Goal: Task Accomplishment & Management: Manage account settings

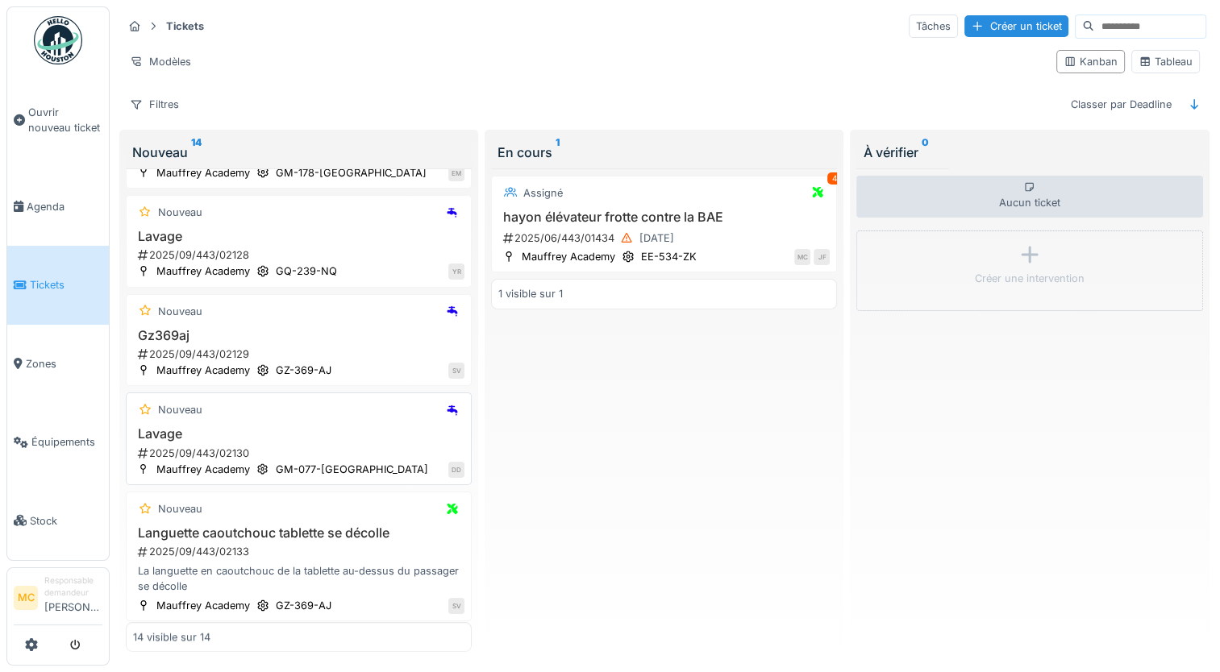
scroll to position [11, 0]
click at [377, 427] on h3 "Lavage" at bounding box center [298, 434] width 331 height 15
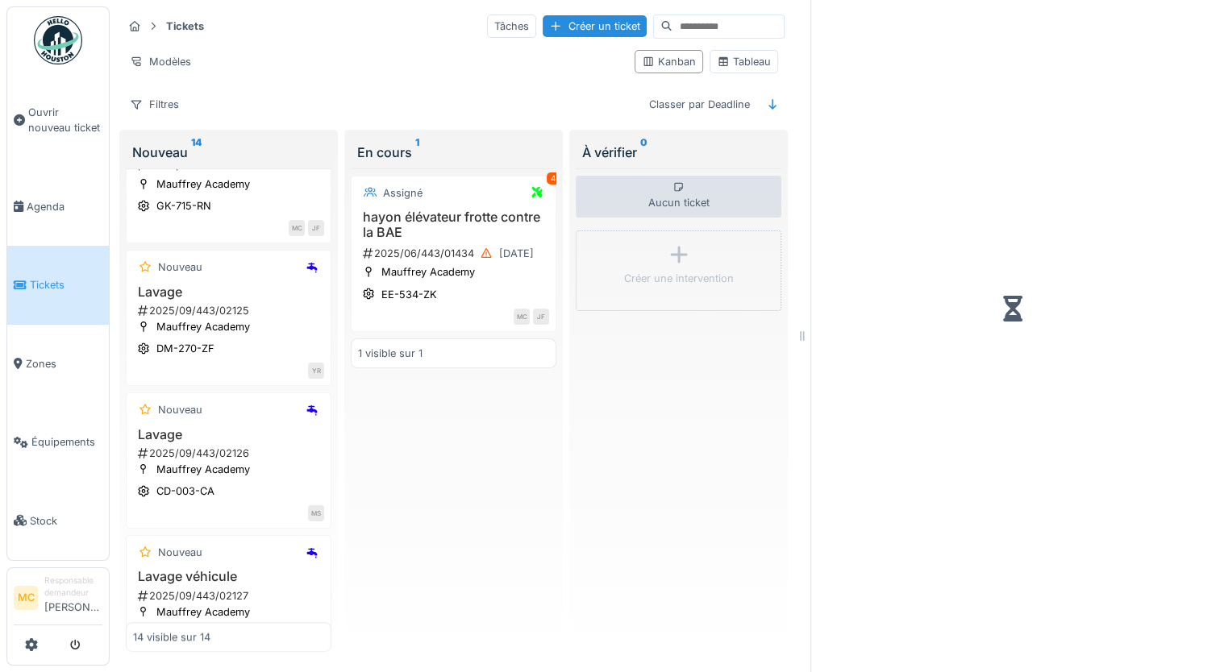
scroll to position [1620, 0]
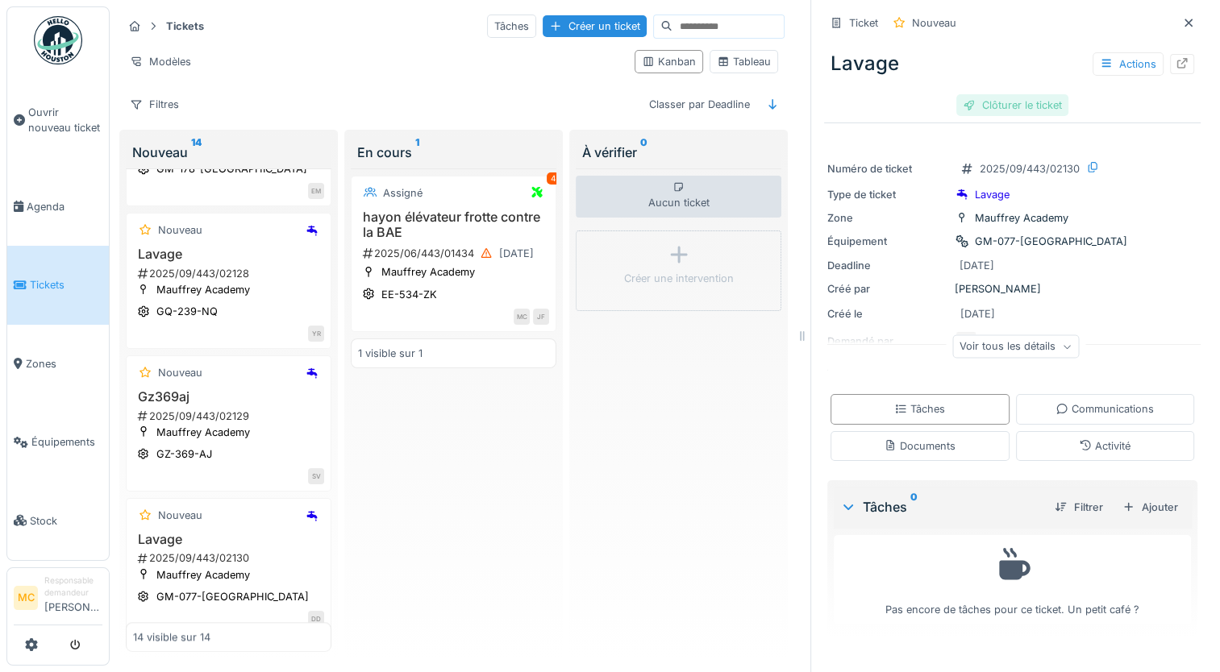
click at [987, 94] on div "Clôturer le ticket" at bounding box center [1012, 105] width 112 height 22
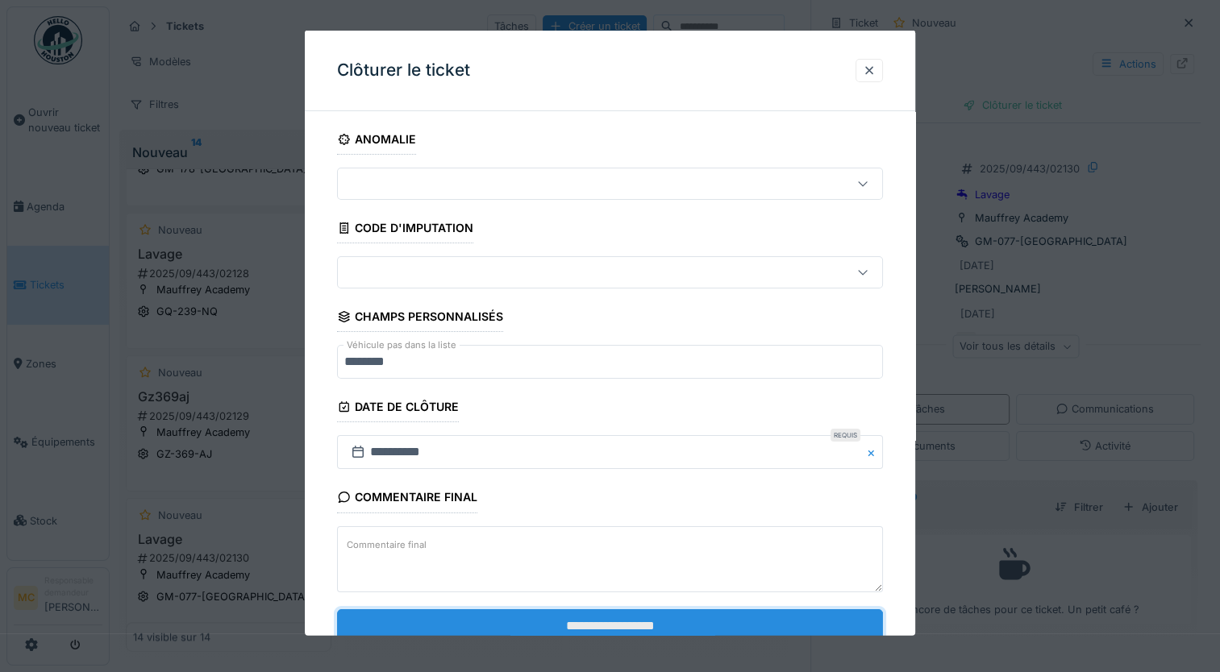
click at [529, 627] on input "**********" at bounding box center [610, 626] width 546 height 34
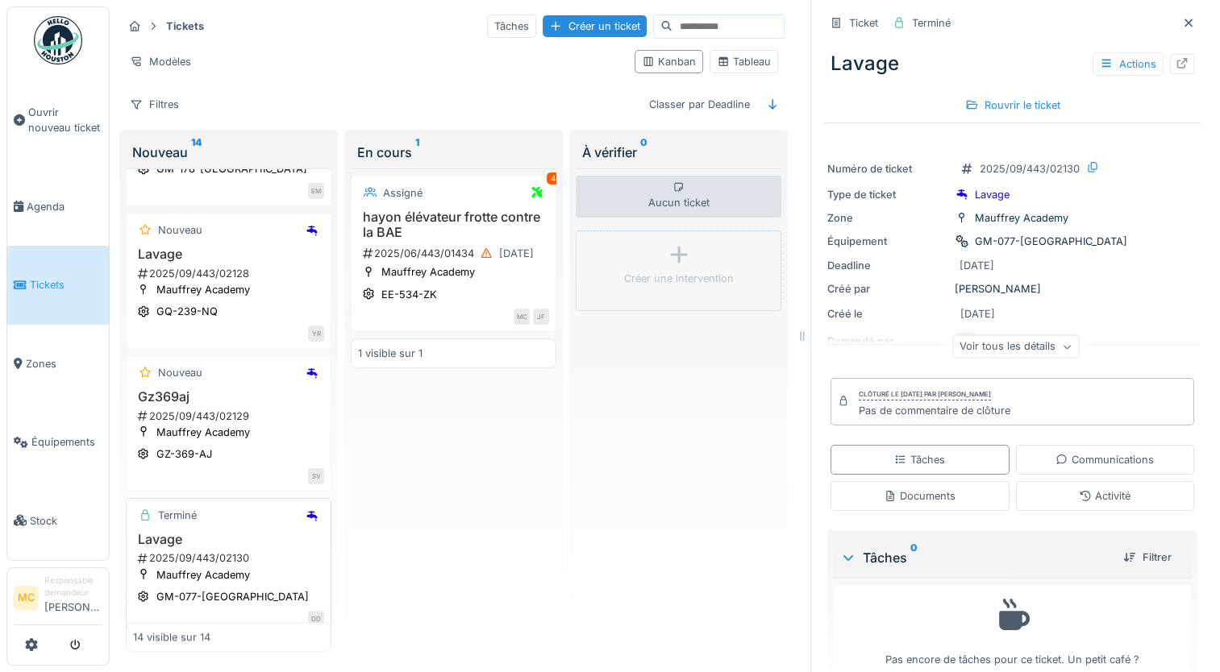
click at [245, 526] on div "Terminé" at bounding box center [228, 516] width 191 height 20
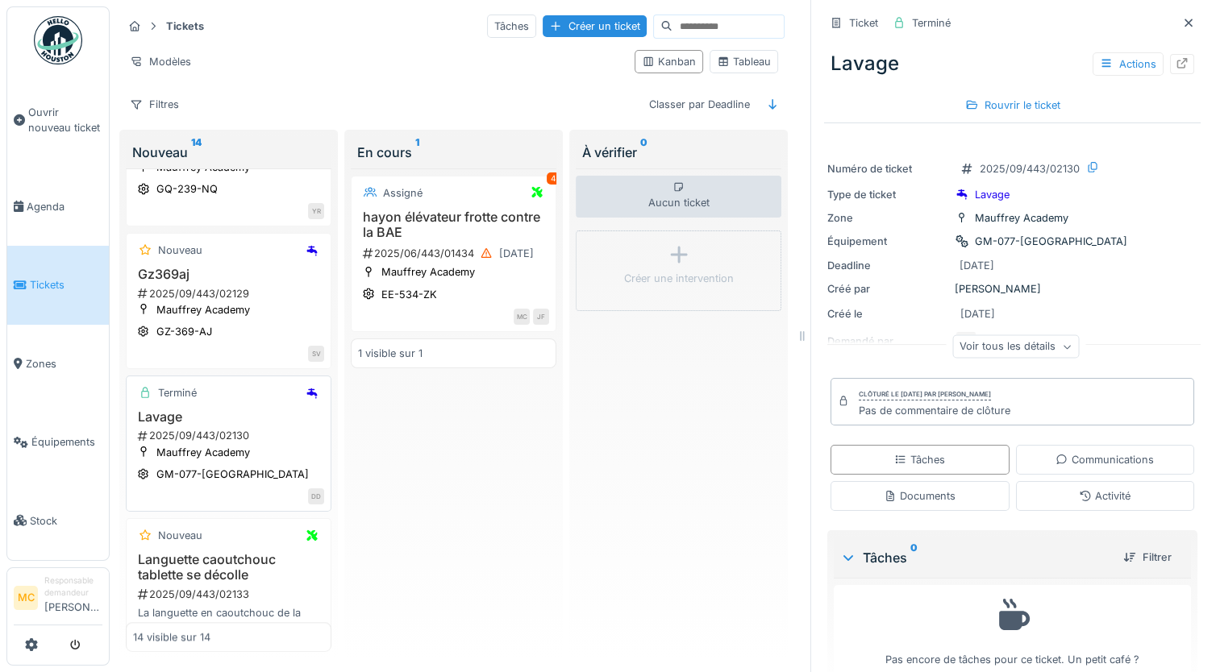
scroll to position [1781, 0]
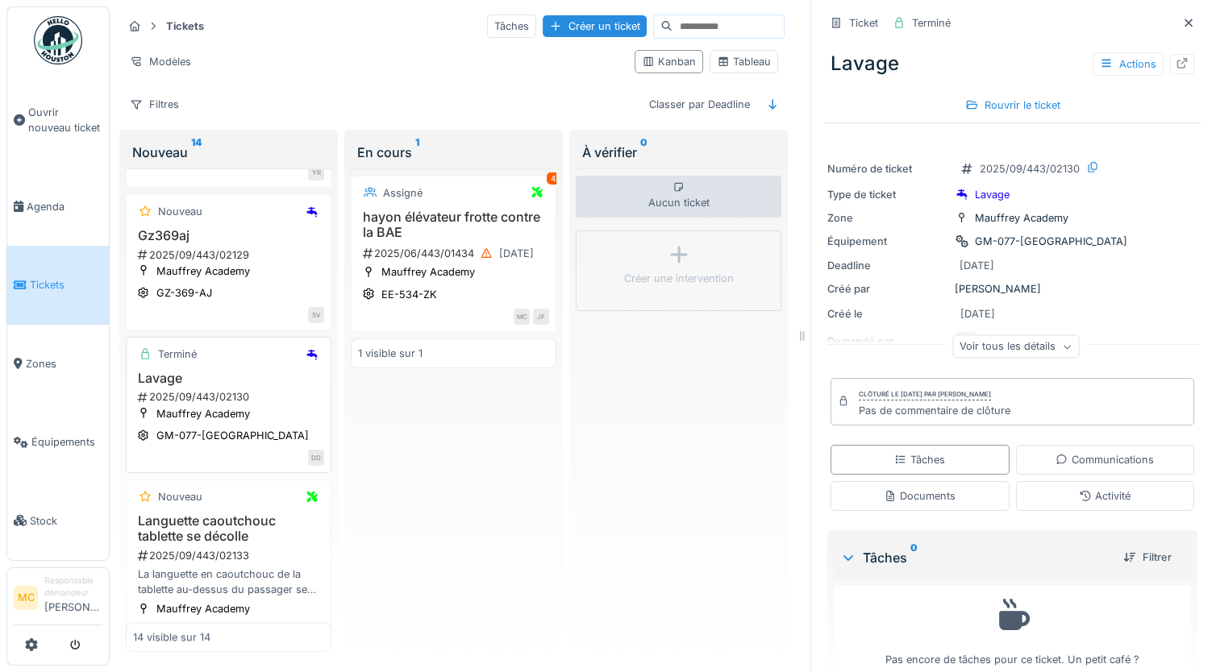
click at [281, 396] on div "Lavage 2025/09/443/02130" at bounding box center [228, 388] width 191 height 34
click at [233, 364] on div "Terminé" at bounding box center [228, 354] width 191 height 20
click at [219, 386] on h3 "Lavage" at bounding box center [228, 378] width 191 height 15
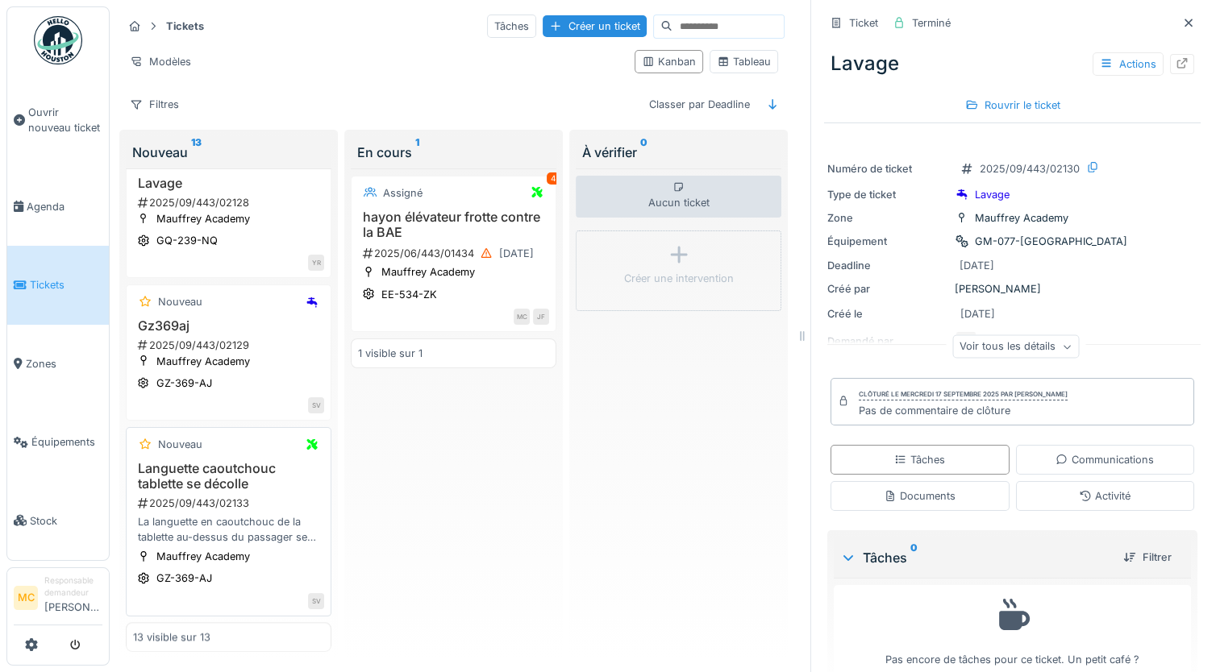
scroll to position [1710, 0]
click at [269, 338] on div "2025/09/443/02129" at bounding box center [230, 345] width 188 height 15
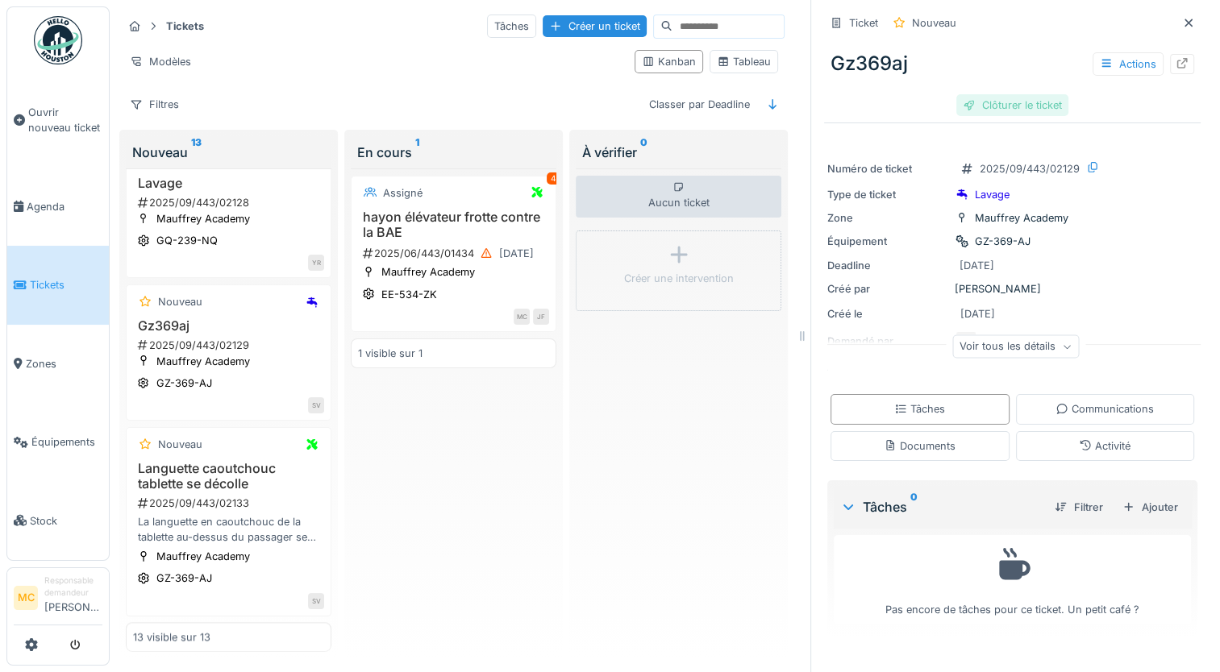
click at [990, 96] on div "Clôturer le ticket" at bounding box center [1012, 105] width 112 height 22
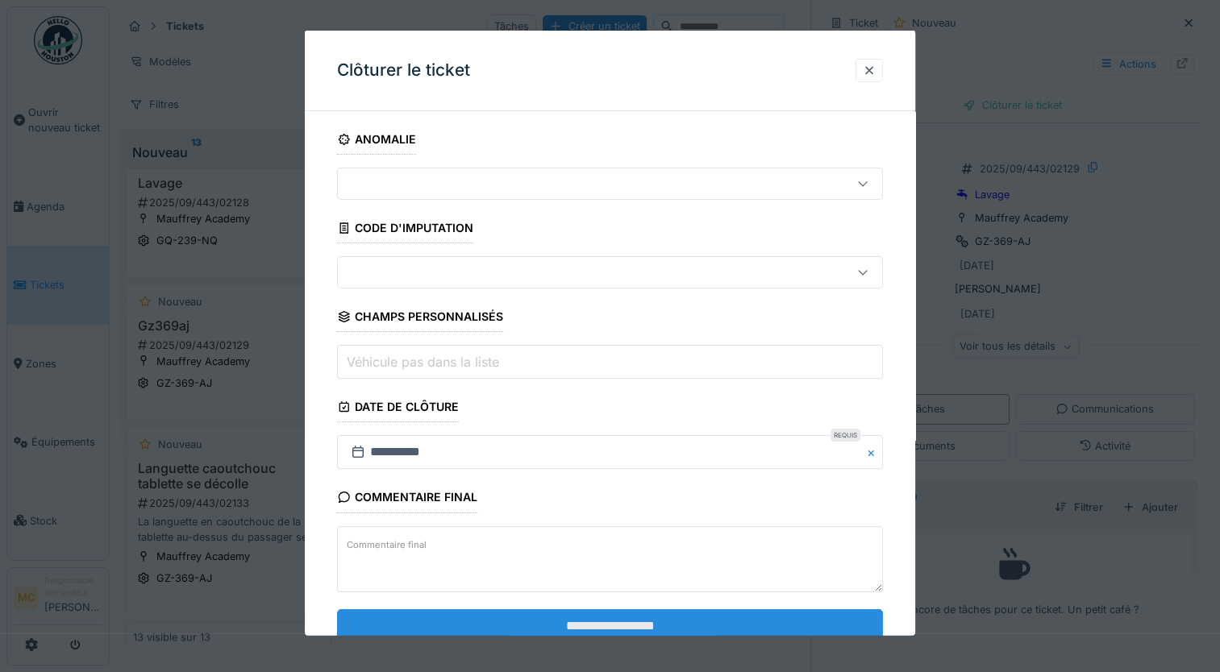
click at [442, 626] on input "**********" at bounding box center [610, 626] width 546 height 34
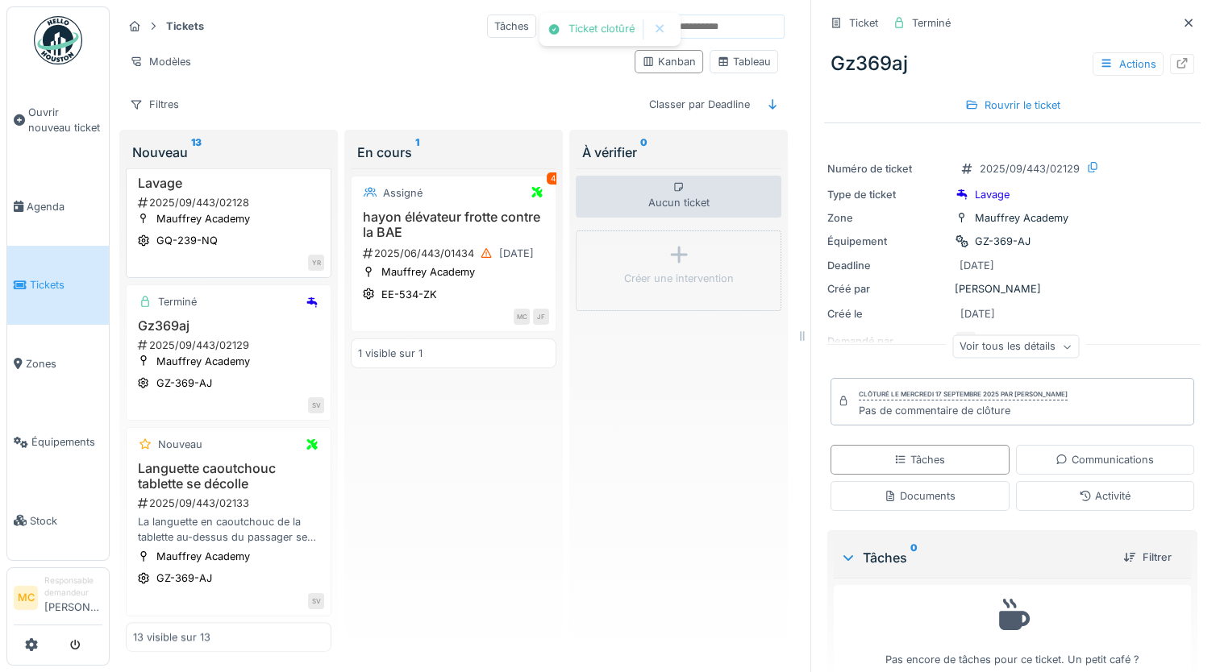
click at [271, 210] on div "Mauffrey Academy GQ-239-NQ" at bounding box center [228, 229] width 191 height 39
click at [263, 195] on div "2025/09/443/02128" at bounding box center [230, 202] width 188 height 15
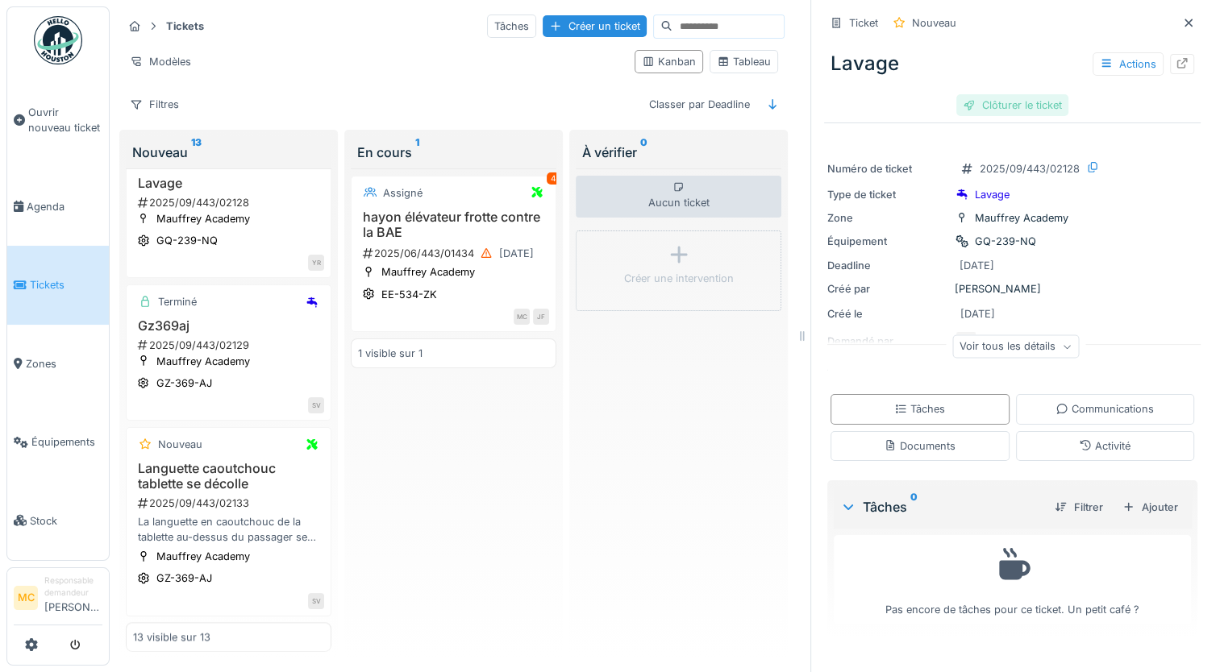
click at [987, 97] on div "Clôturer le ticket" at bounding box center [1012, 105] width 112 height 22
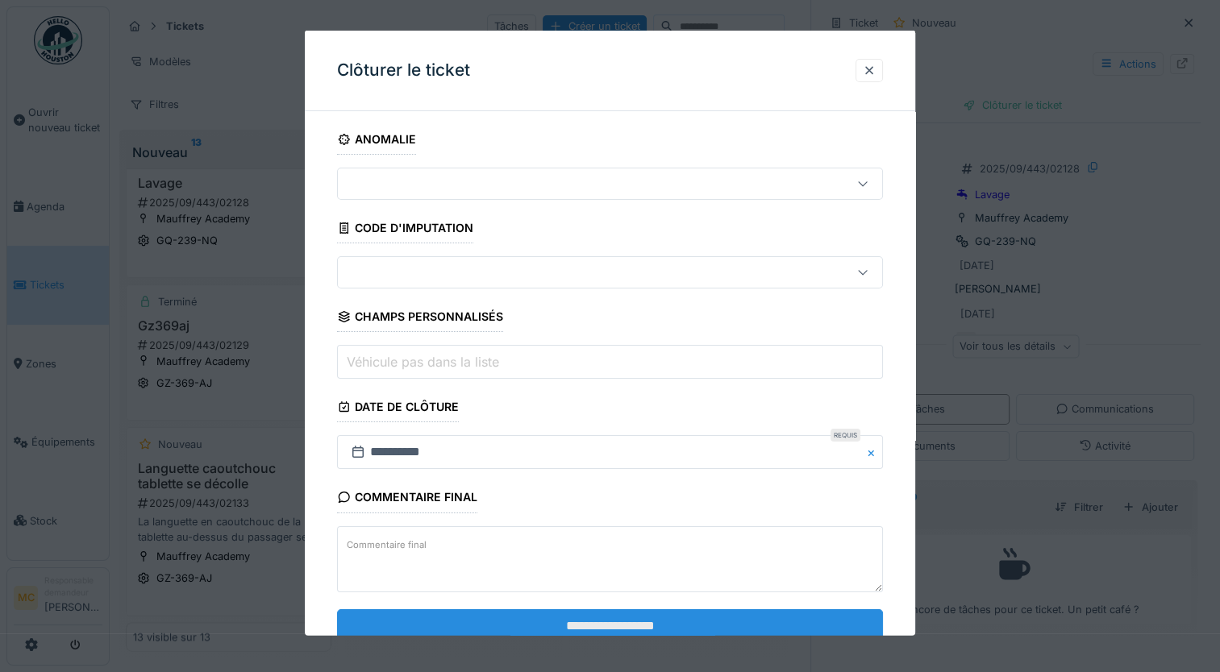
click at [502, 634] on input "**********" at bounding box center [610, 626] width 546 height 34
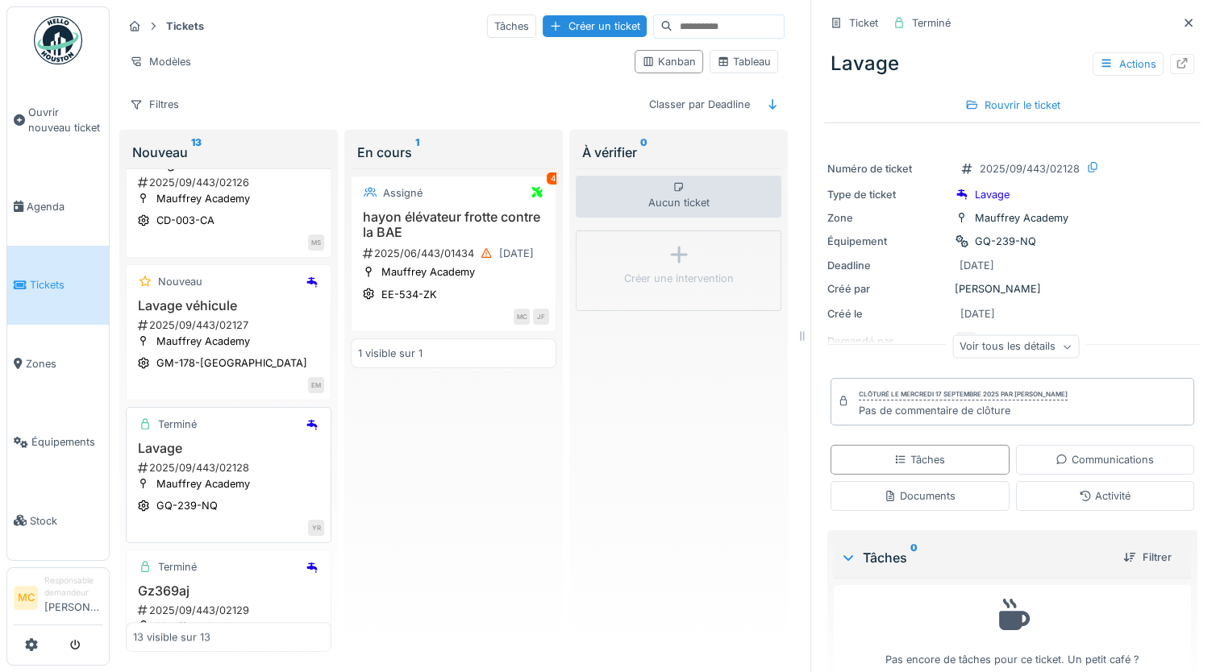
scroll to position [1388, 0]
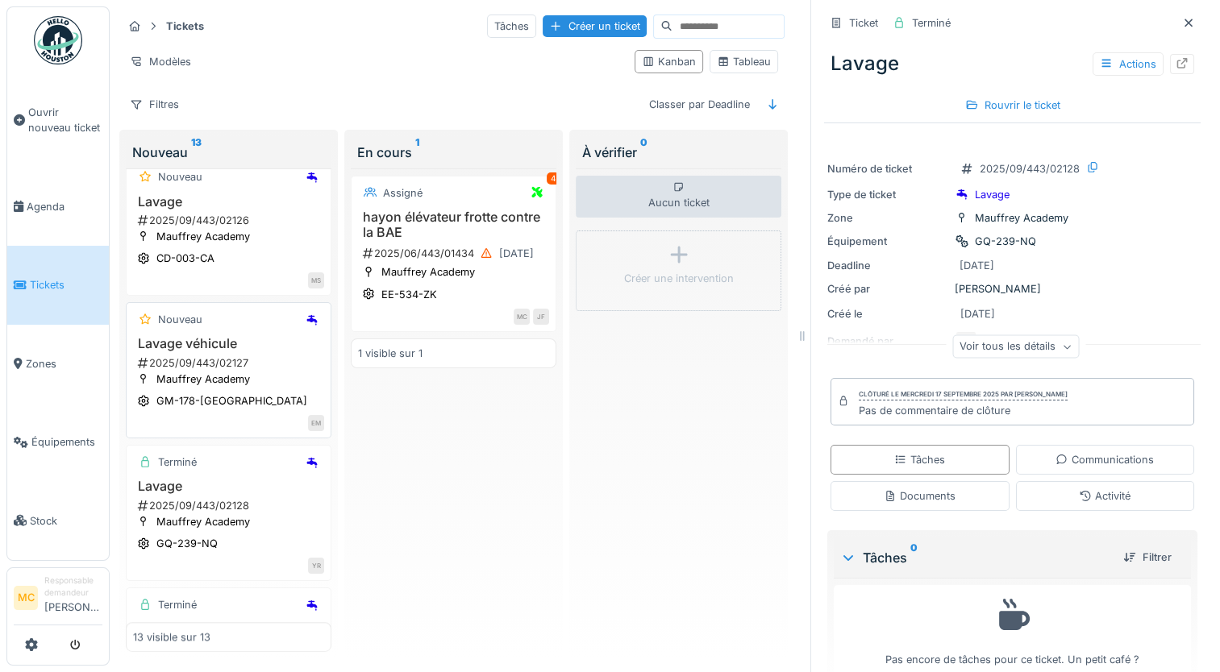
click at [213, 330] on div "Nouveau" at bounding box center [228, 320] width 191 height 20
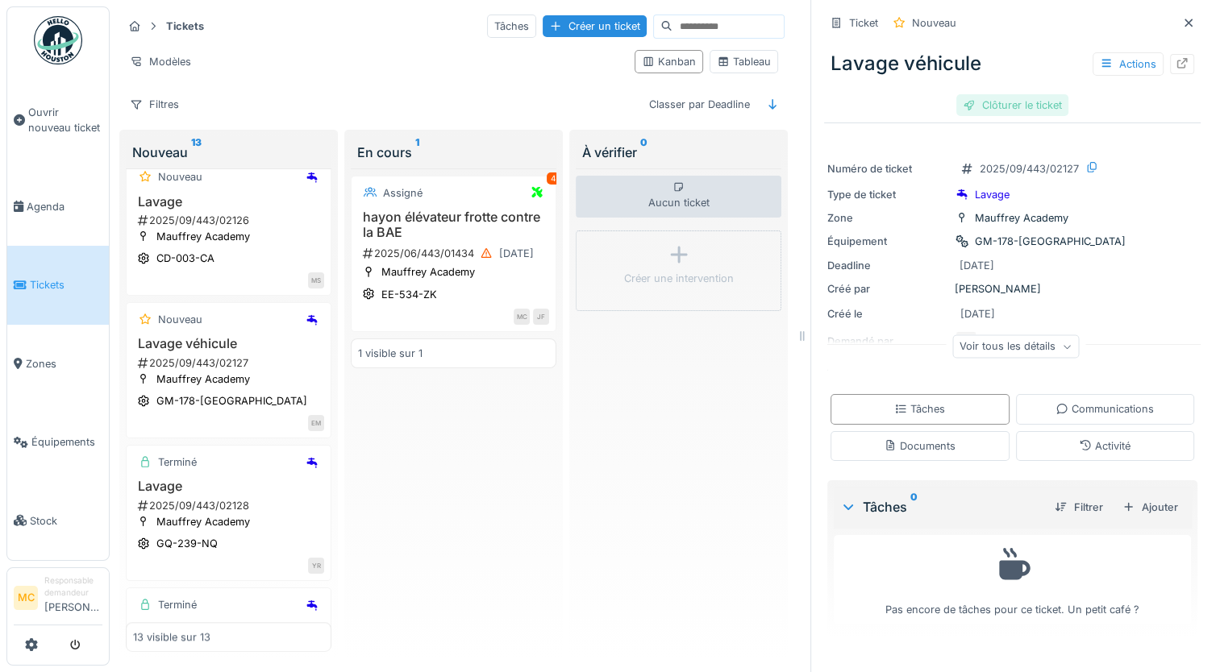
click at [1005, 98] on div "Clôturer le ticket" at bounding box center [1012, 105] width 112 height 22
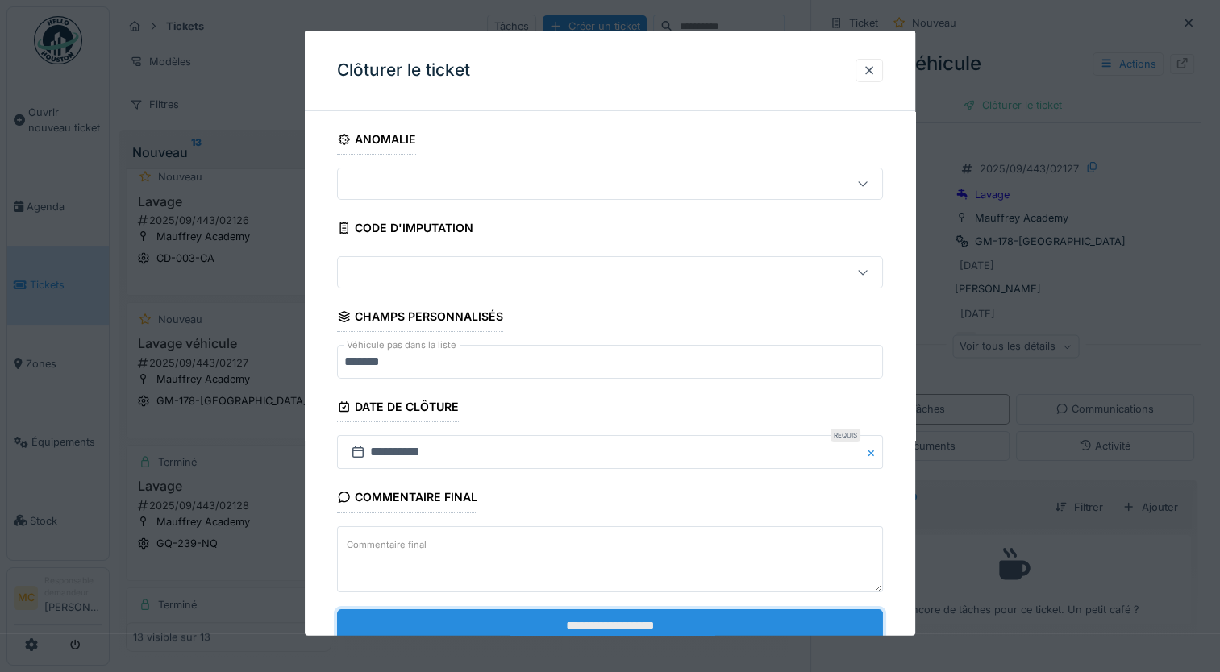
click at [475, 618] on input "**********" at bounding box center [610, 626] width 546 height 34
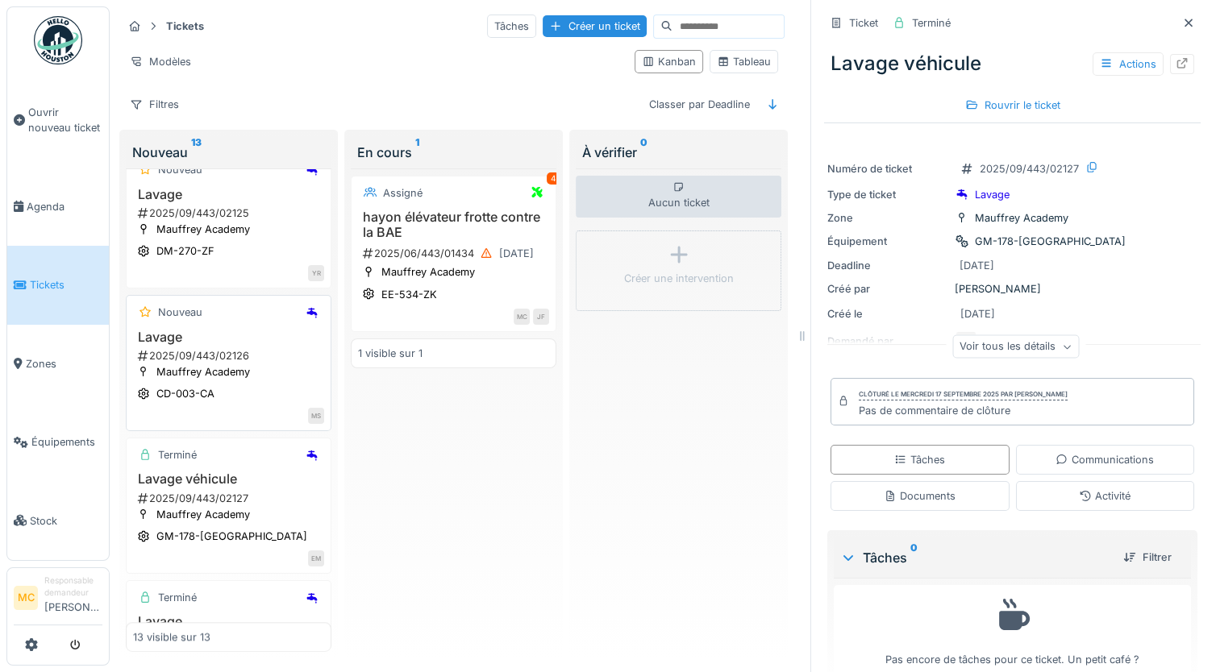
scroll to position [1226, 0]
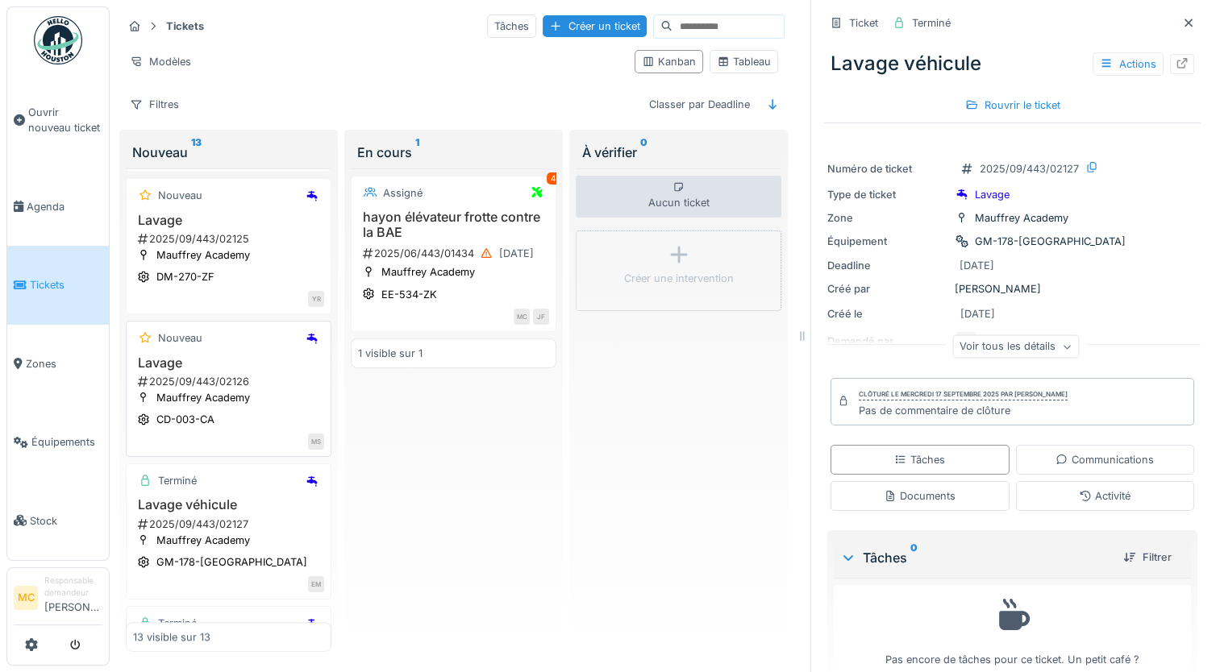
click at [228, 371] on h3 "Lavage" at bounding box center [228, 363] width 191 height 15
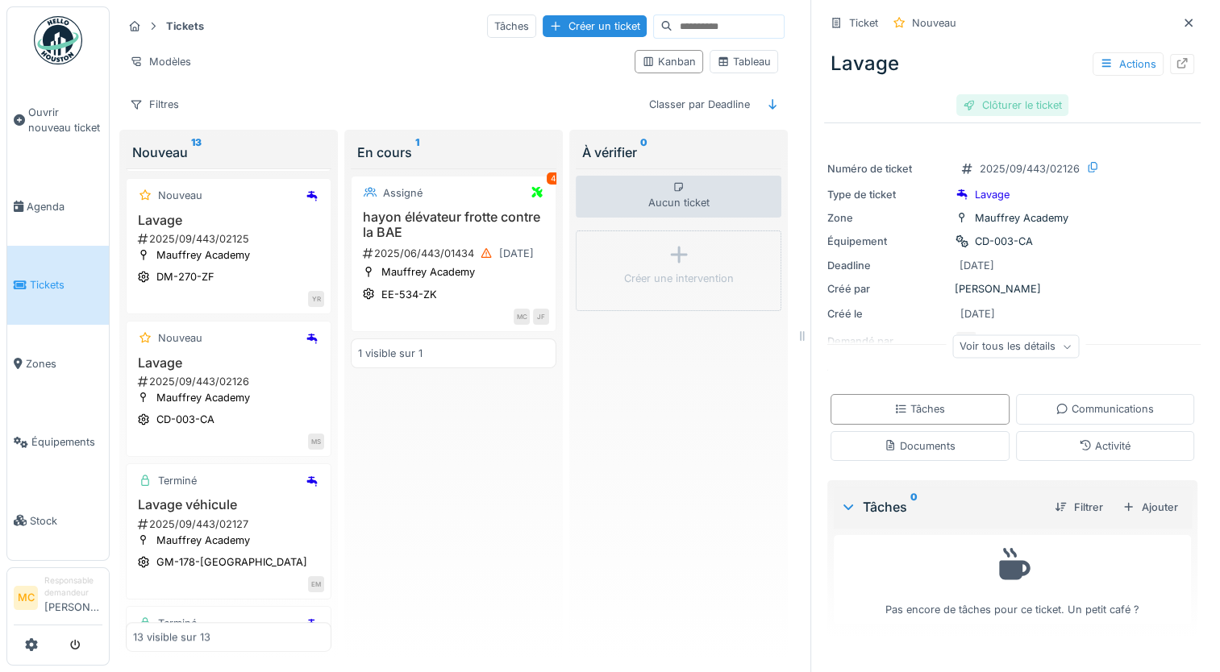
click at [1005, 98] on div "Clôturer le ticket" at bounding box center [1012, 105] width 112 height 22
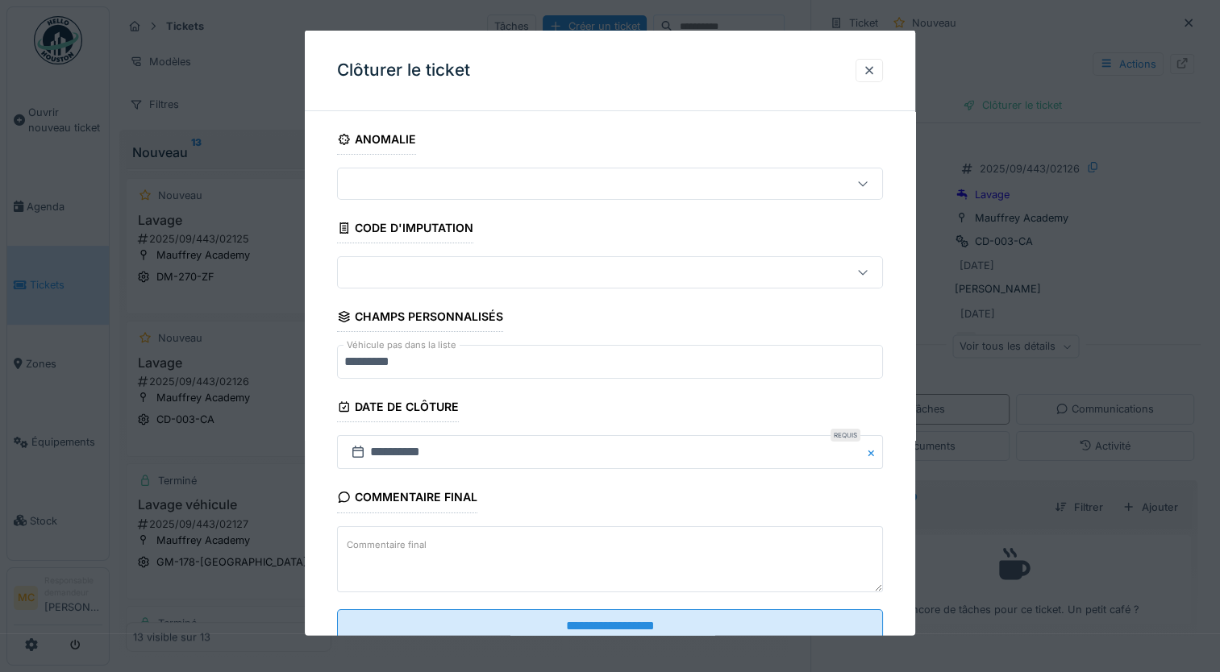
click at [585, 641] on div at bounding box center [610, 336] width 1220 height 672
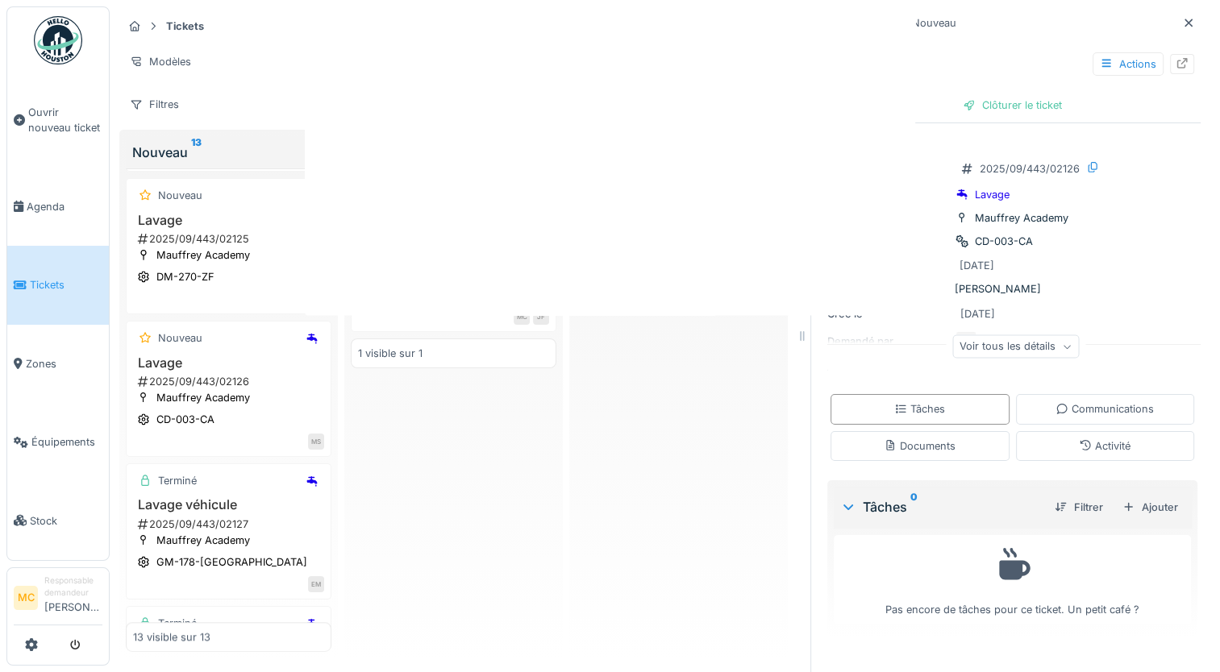
click at [584, 625] on div at bounding box center [610, 336] width 1220 height 672
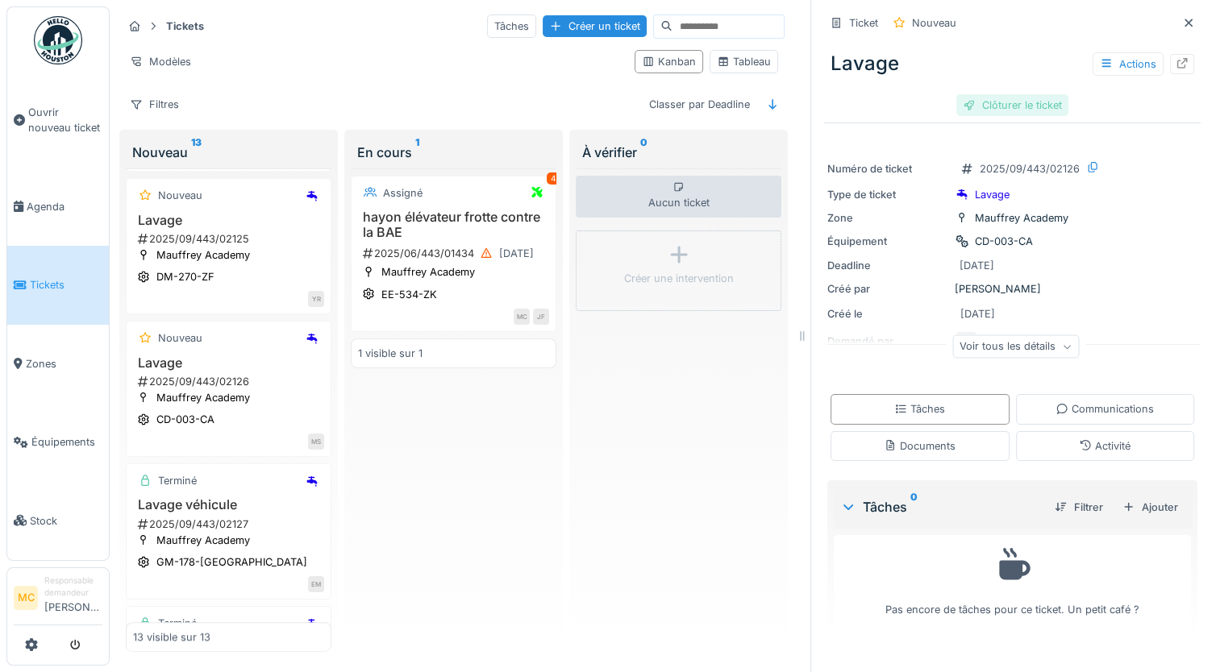
click at [990, 94] on div "Clôturer le ticket" at bounding box center [1012, 105] width 112 height 22
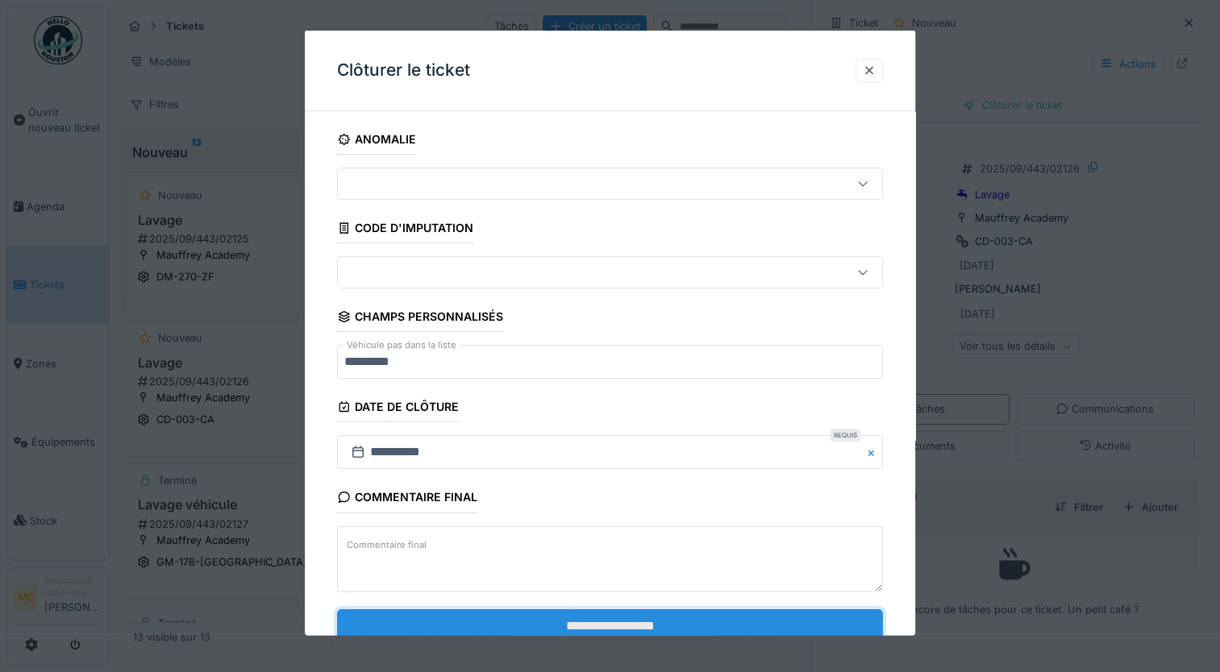
click at [461, 621] on input "**********" at bounding box center [610, 626] width 546 height 34
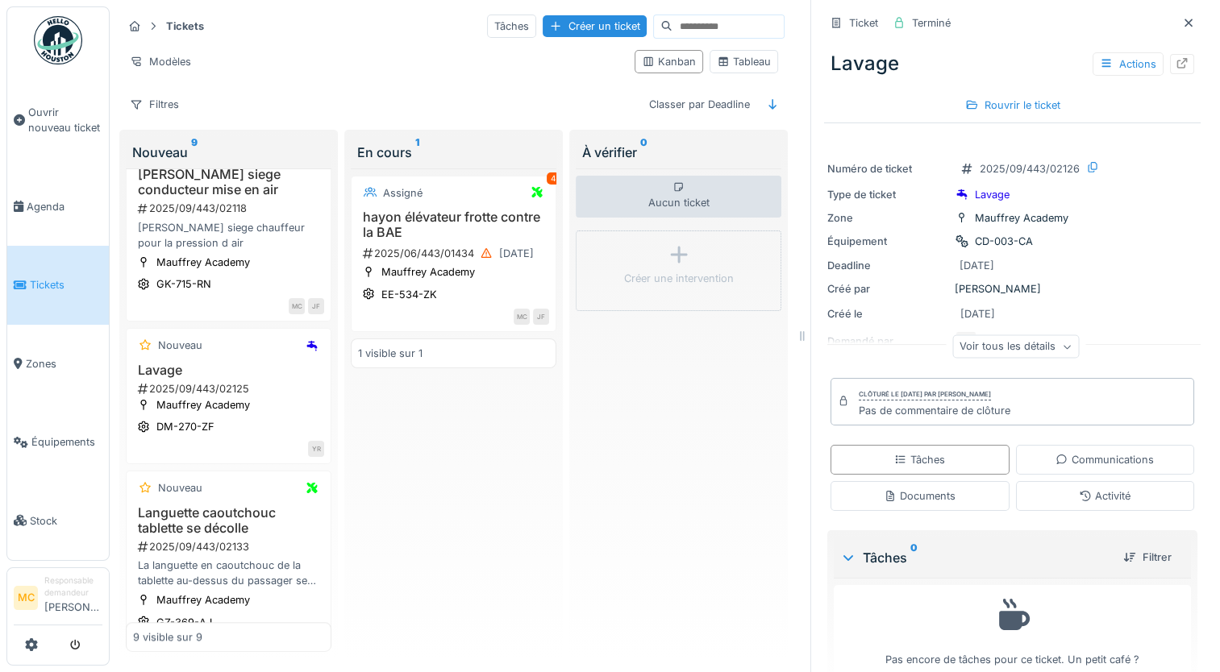
scroll to position [1143, 0]
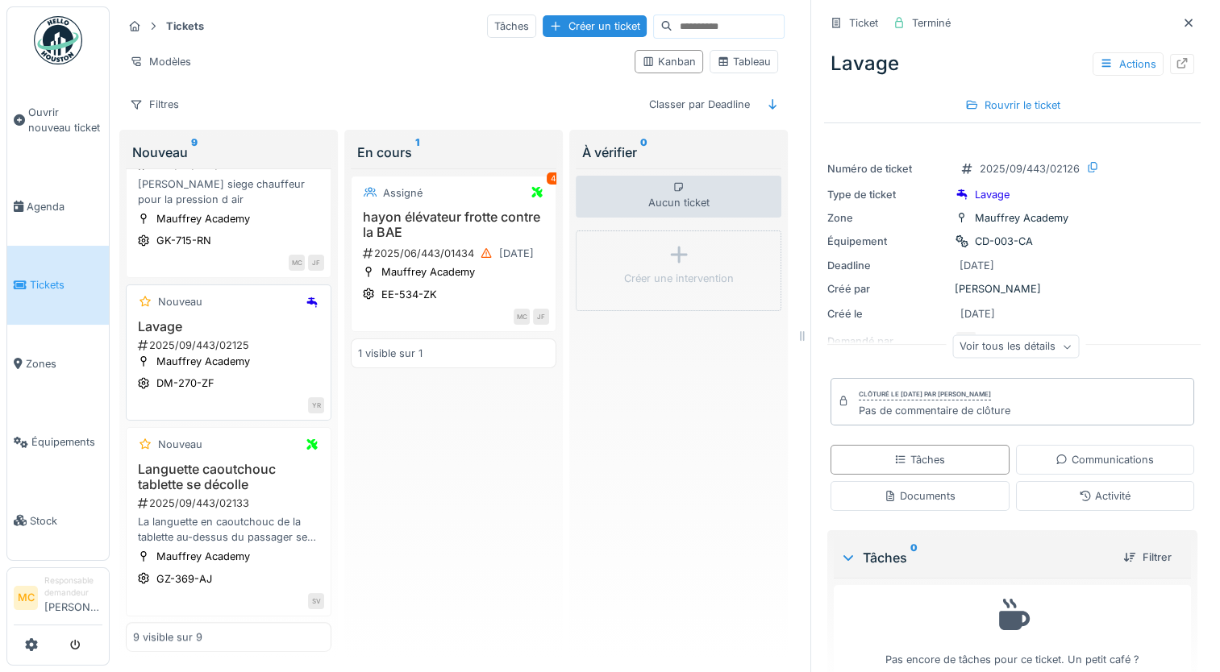
click at [251, 327] on h3 "Lavage" at bounding box center [228, 326] width 191 height 15
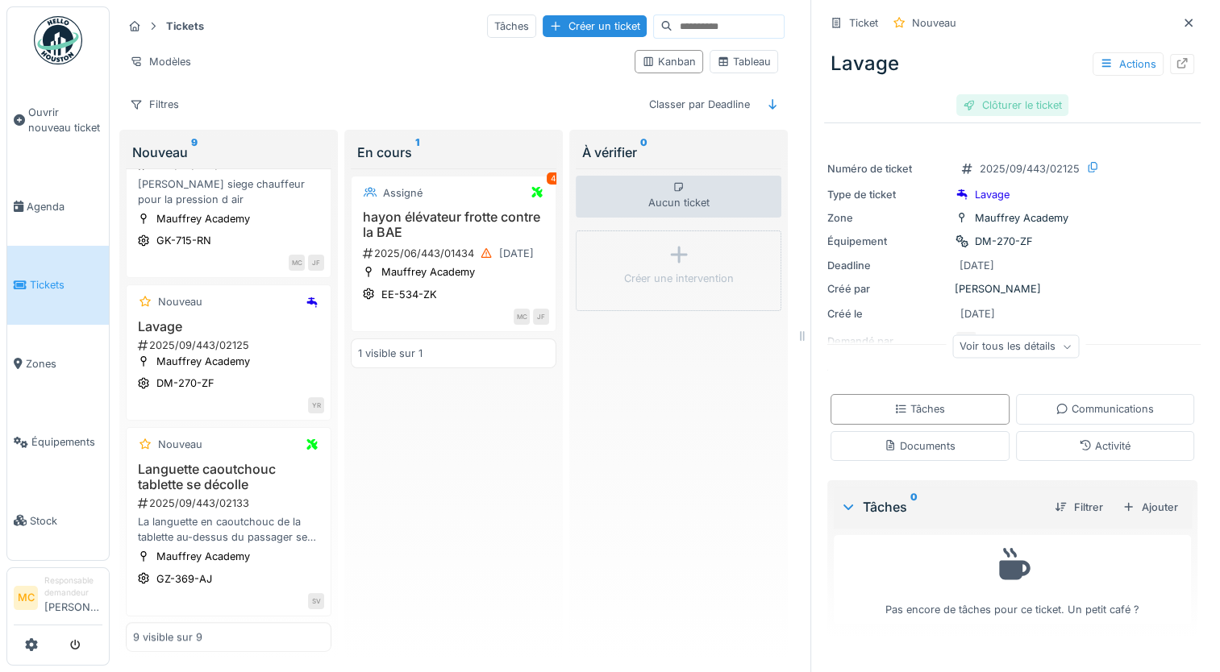
click at [975, 109] on div "Clôturer le ticket" at bounding box center [1012, 105] width 112 height 22
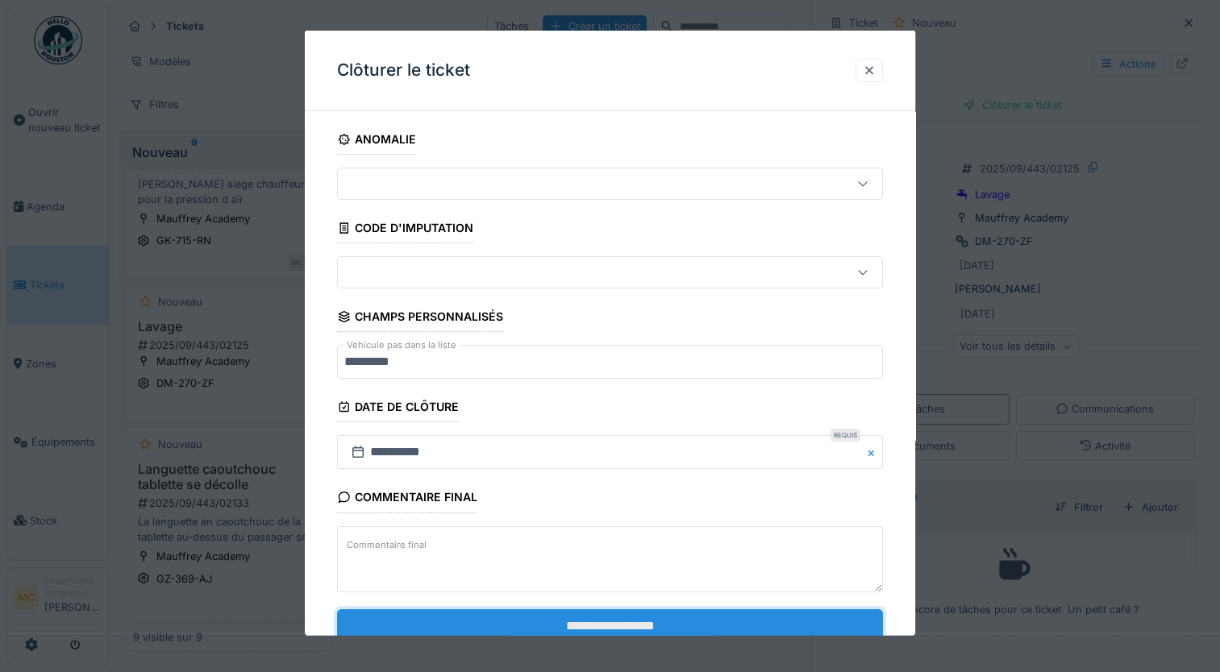
click at [446, 627] on input "**********" at bounding box center [610, 626] width 546 height 34
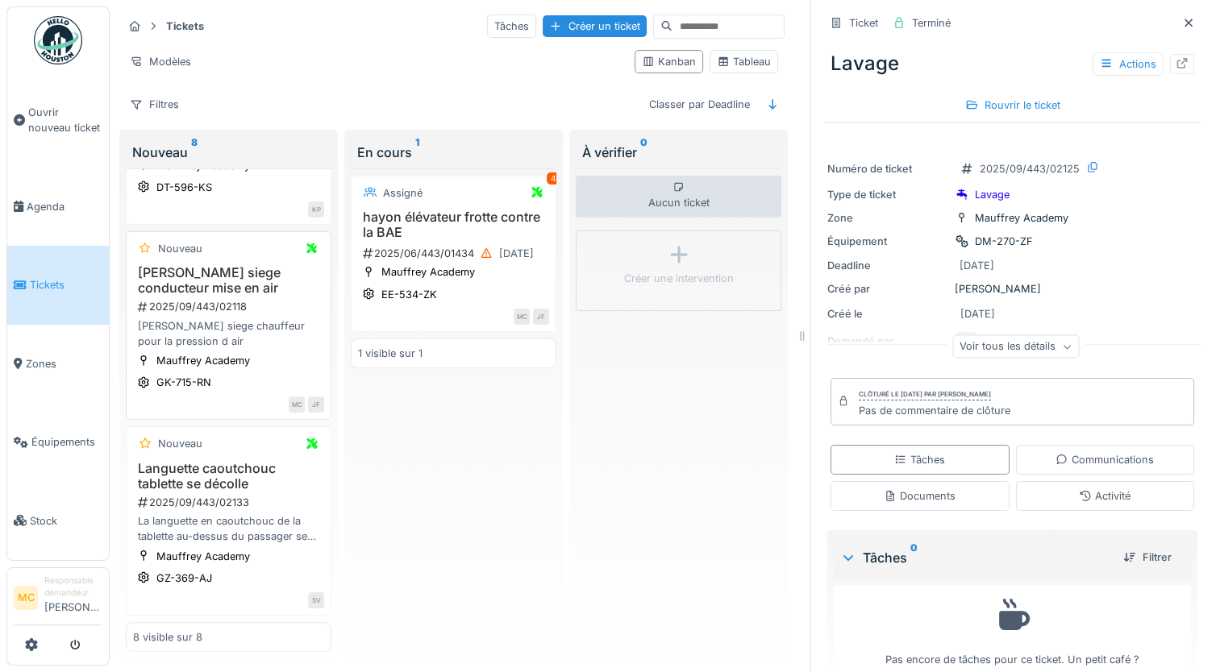
scroll to position [1001, 0]
click at [231, 495] on div "2025/09/443/02133" at bounding box center [230, 502] width 188 height 15
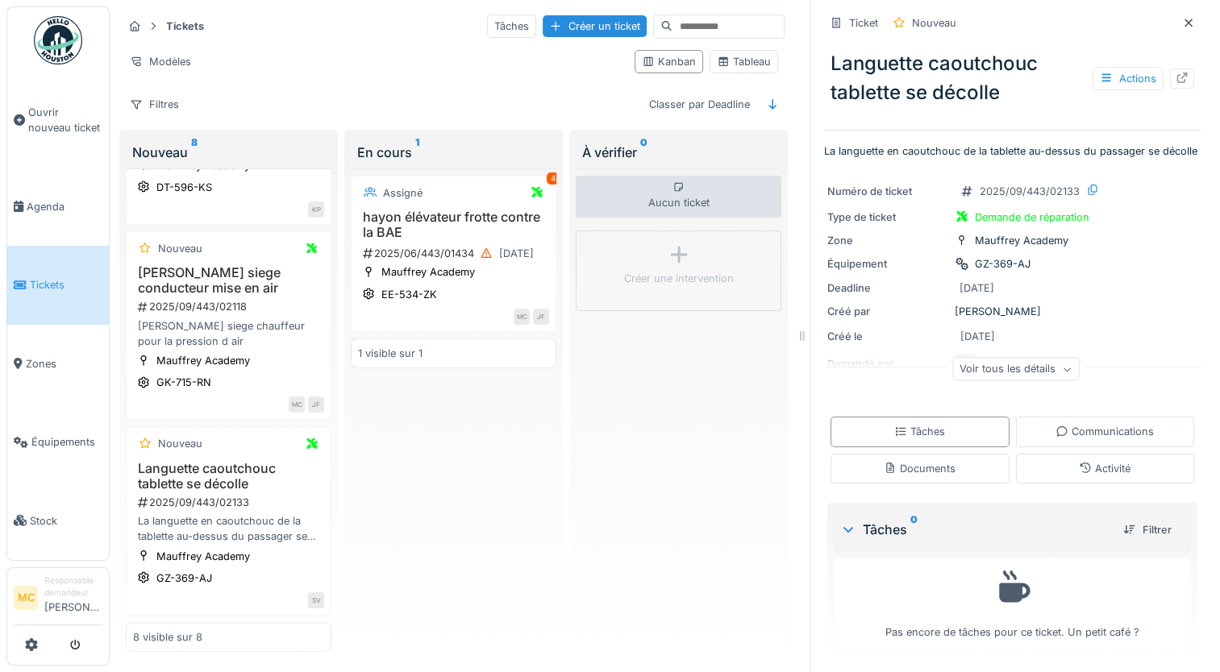
click at [1041, 82] on div "Languette caoutchouc tablette se décolle Actions" at bounding box center [1012, 78] width 377 height 71
click at [1107, 67] on div "Actions" at bounding box center [1128, 78] width 71 height 23
click at [1176, 73] on icon at bounding box center [1182, 78] width 13 height 10
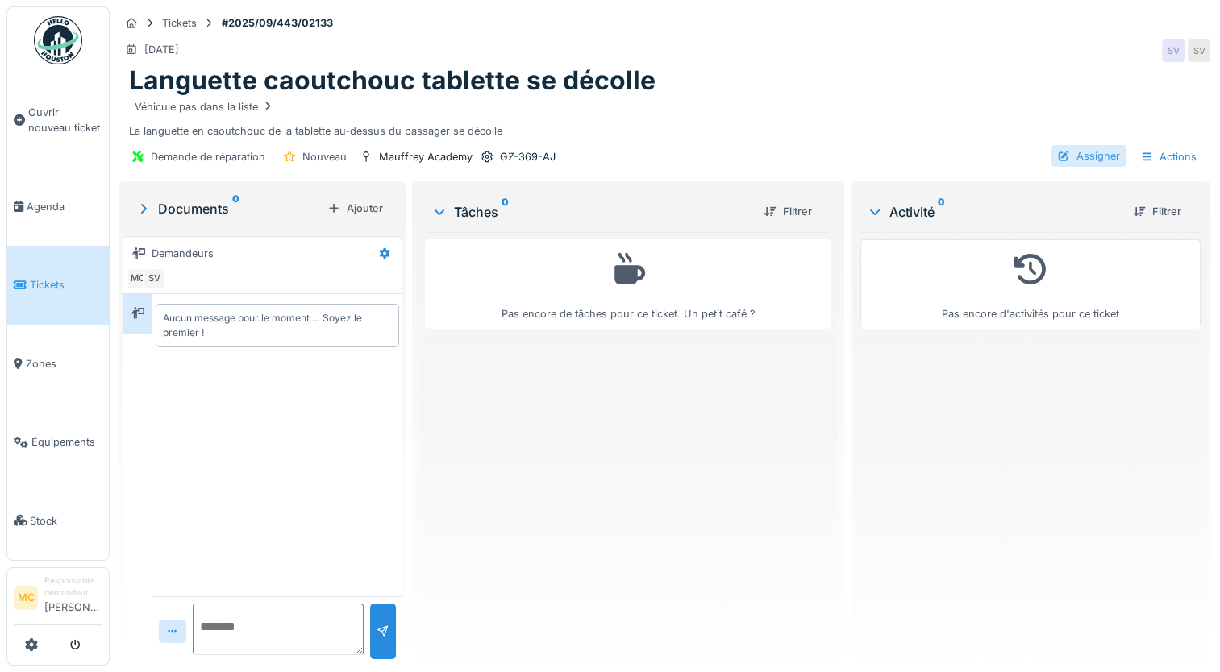
click at [1087, 156] on div "Assigner" at bounding box center [1089, 156] width 76 height 22
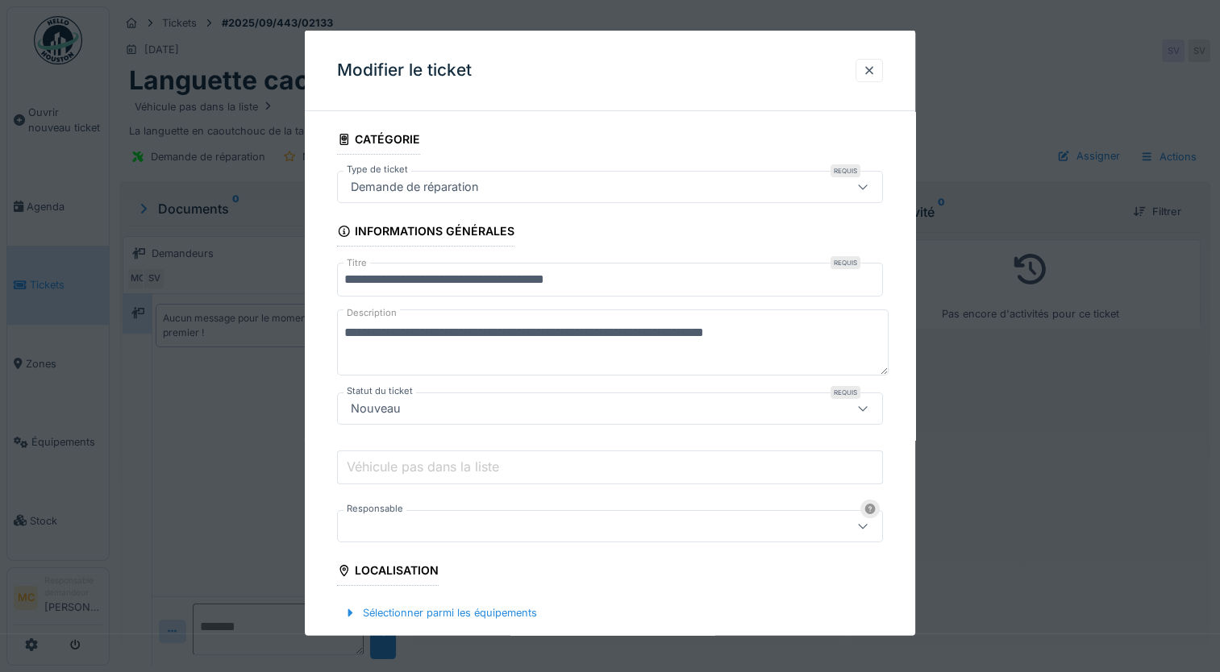
click at [420, 412] on div "Nouveau" at bounding box center [576, 408] width 465 height 18
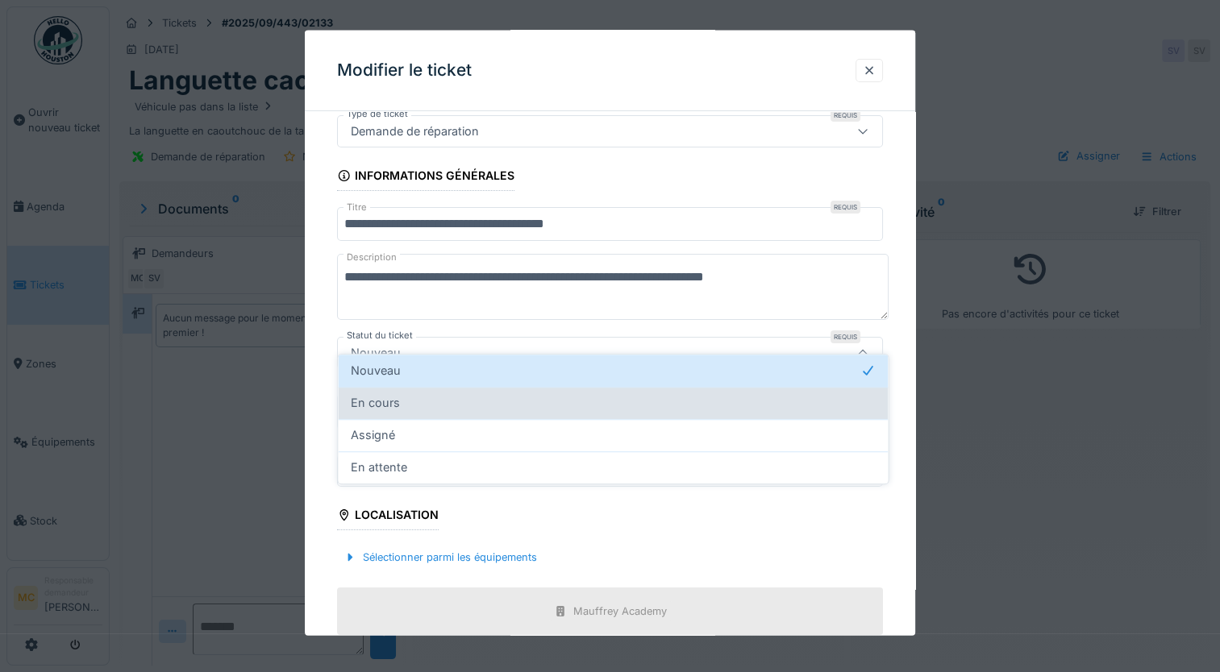
scroll to position [74, 0]
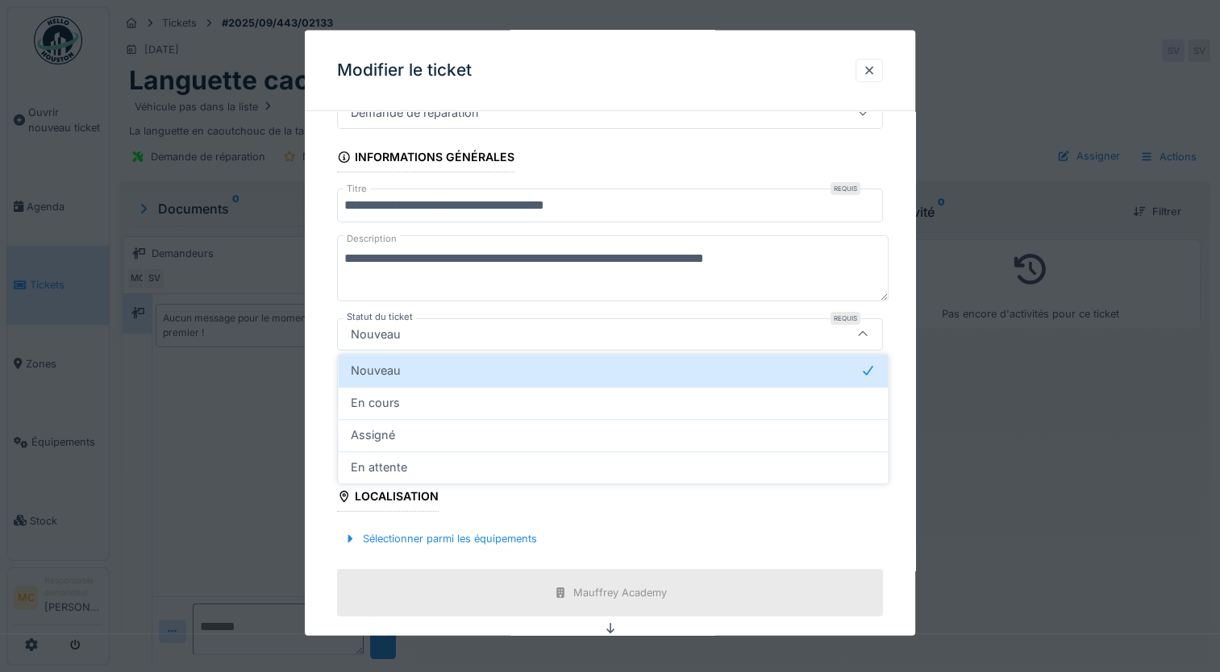
click at [468, 289] on textarea "**********" at bounding box center [613, 268] width 552 height 66
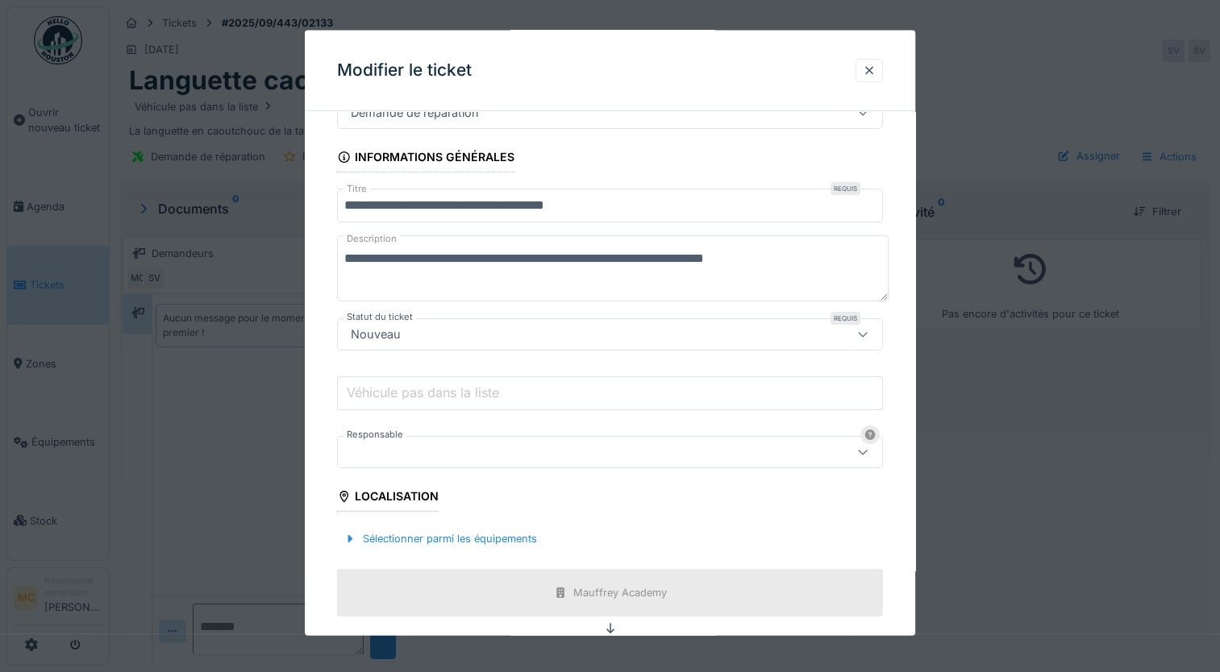
click at [454, 386] on label "Véhicule pas dans la liste" at bounding box center [422, 392] width 159 height 19
click at [454, 386] on input "Véhicule pas dans la liste" at bounding box center [610, 393] width 546 height 34
click at [414, 456] on div at bounding box center [576, 452] width 465 height 18
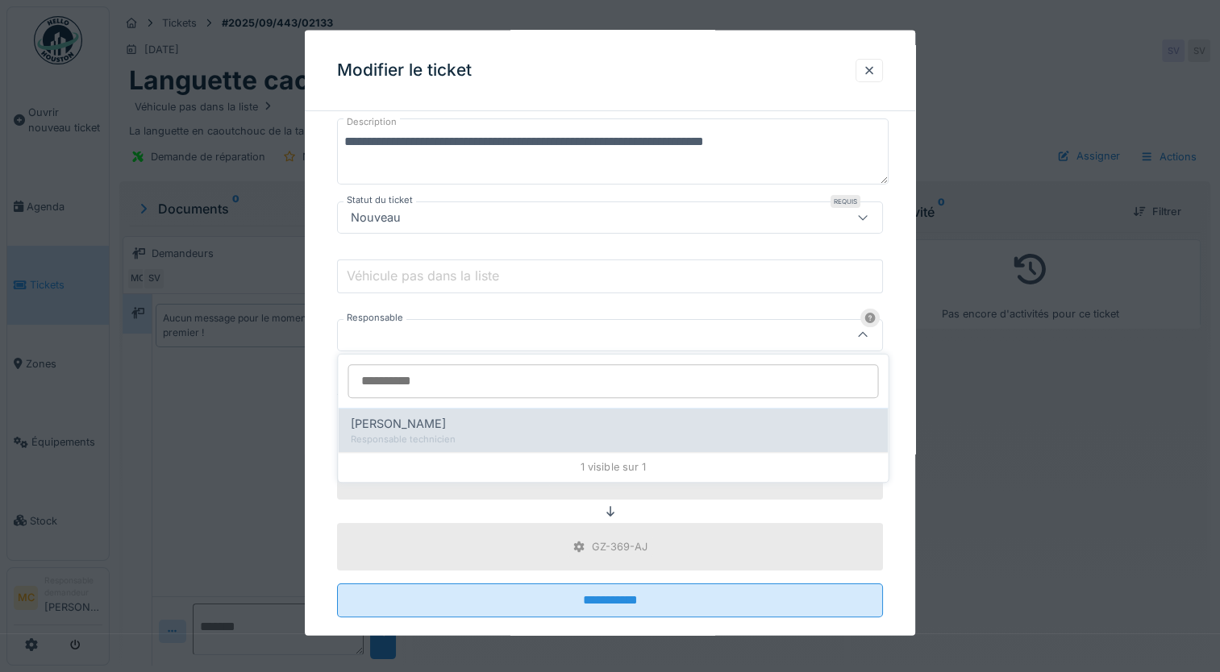
click at [412, 429] on span "[PERSON_NAME]" at bounding box center [398, 424] width 95 height 18
type input "*****"
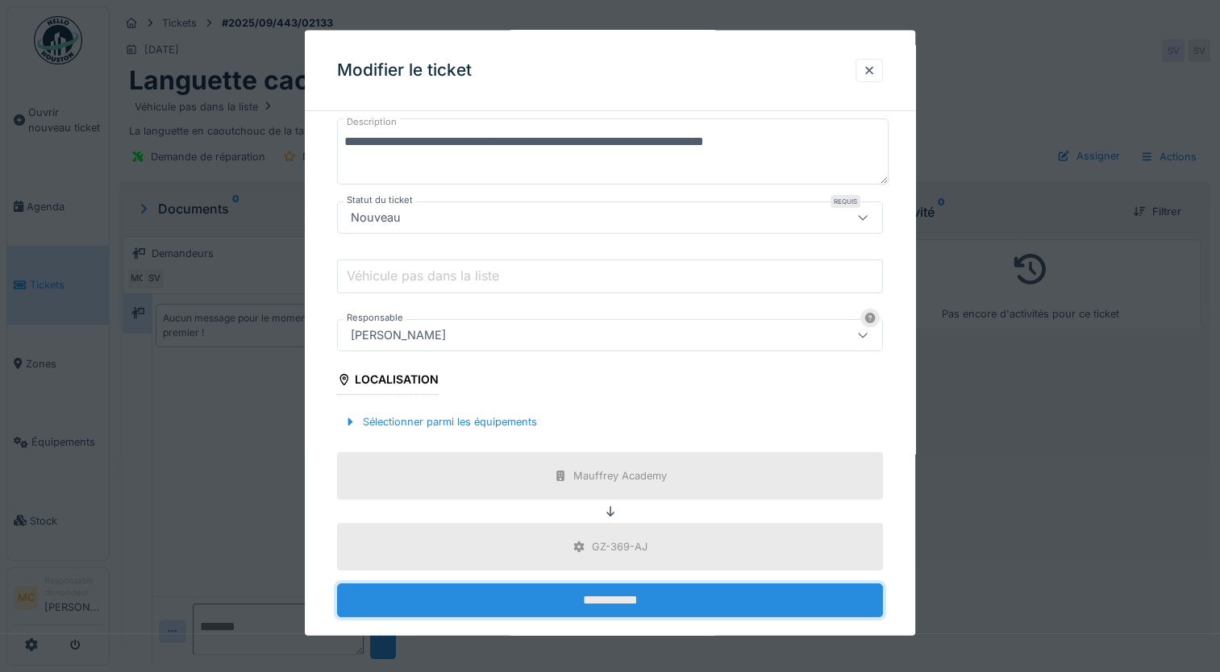
click at [506, 606] on input "**********" at bounding box center [610, 601] width 546 height 34
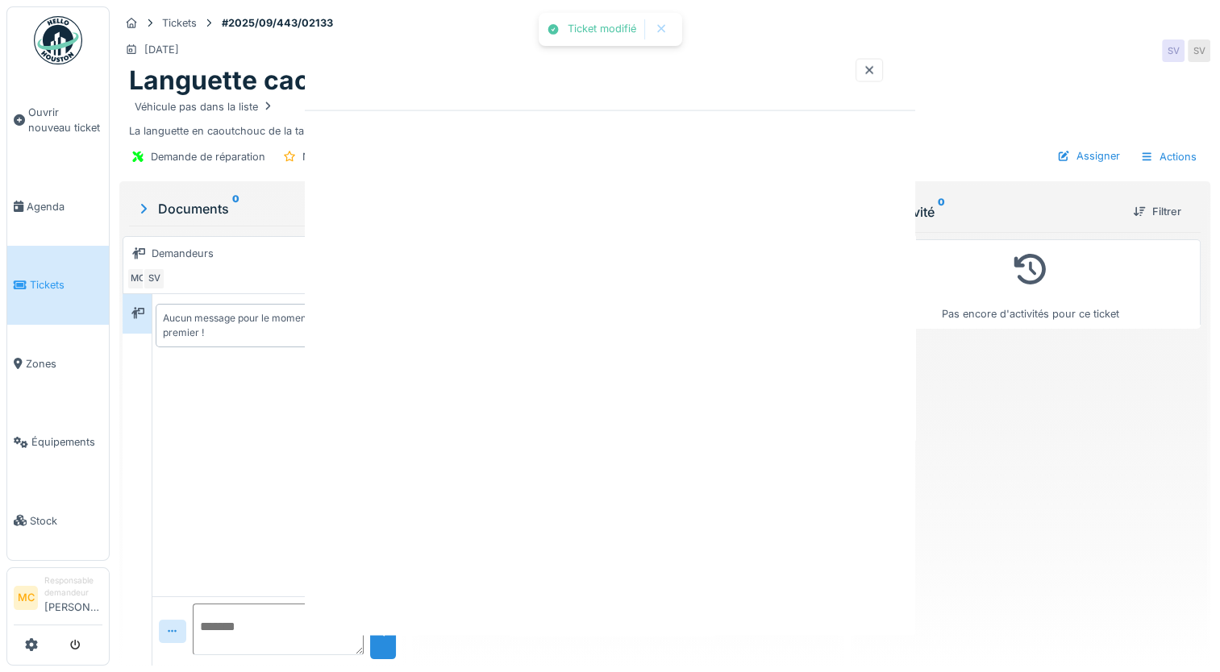
scroll to position [0, 0]
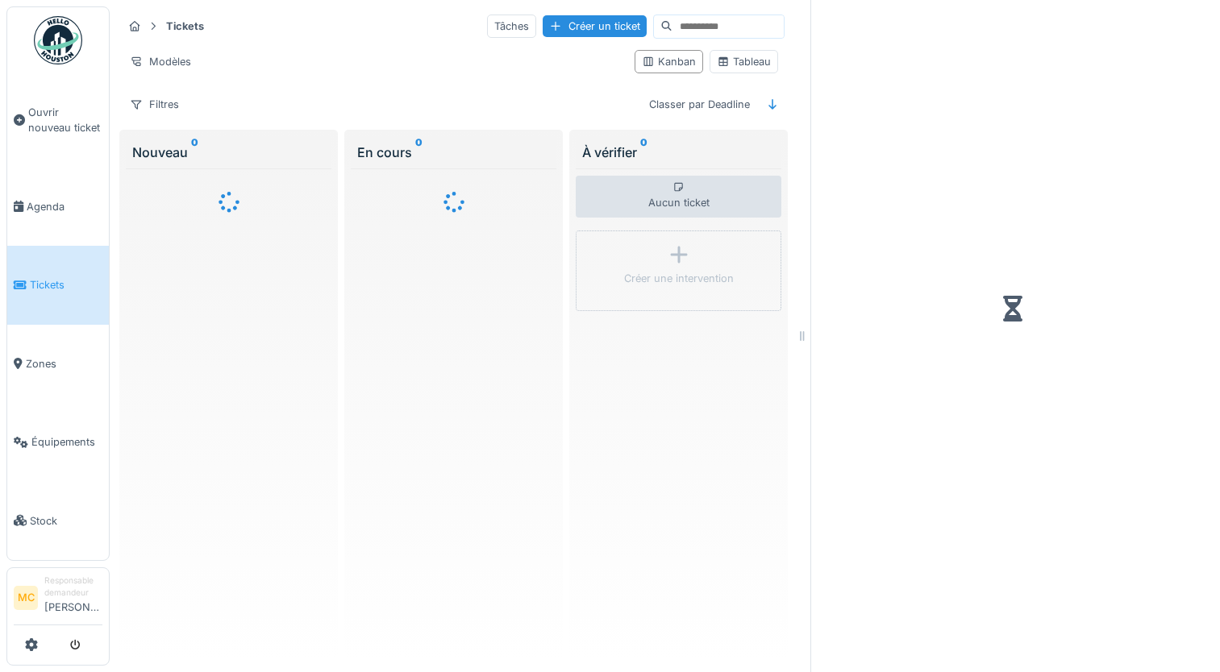
scroll to position [11, 0]
